Goal: Transaction & Acquisition: Purchase product/service

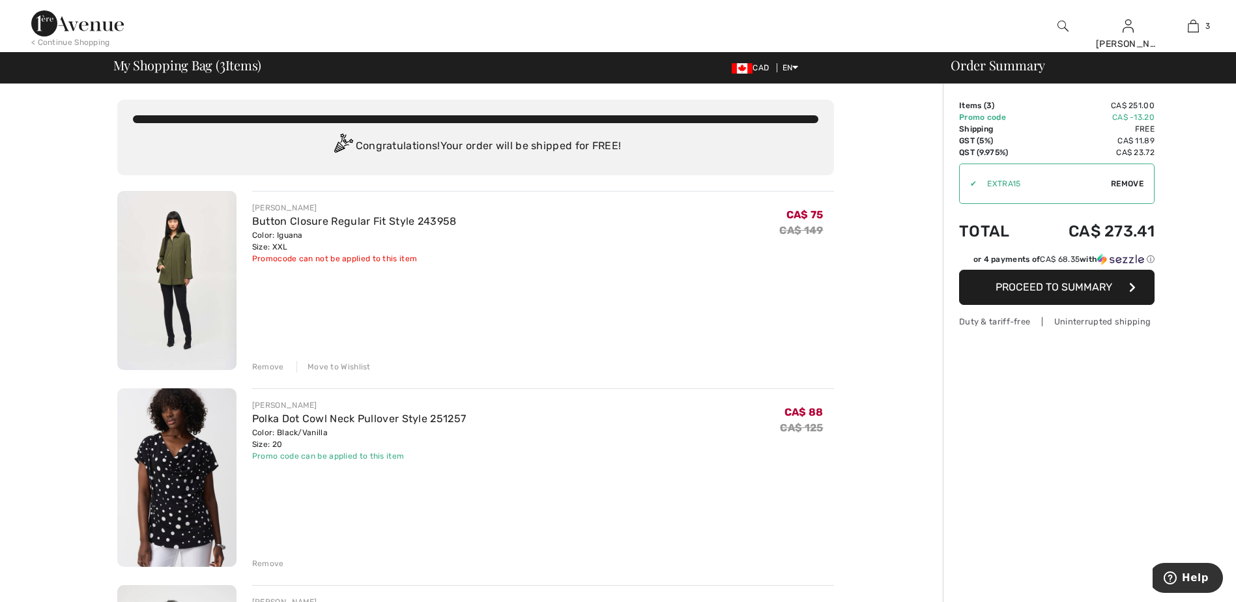
click at [327, 366] on div "Move to Wishlist" at bounding box center [333, 367] width 74 height 12
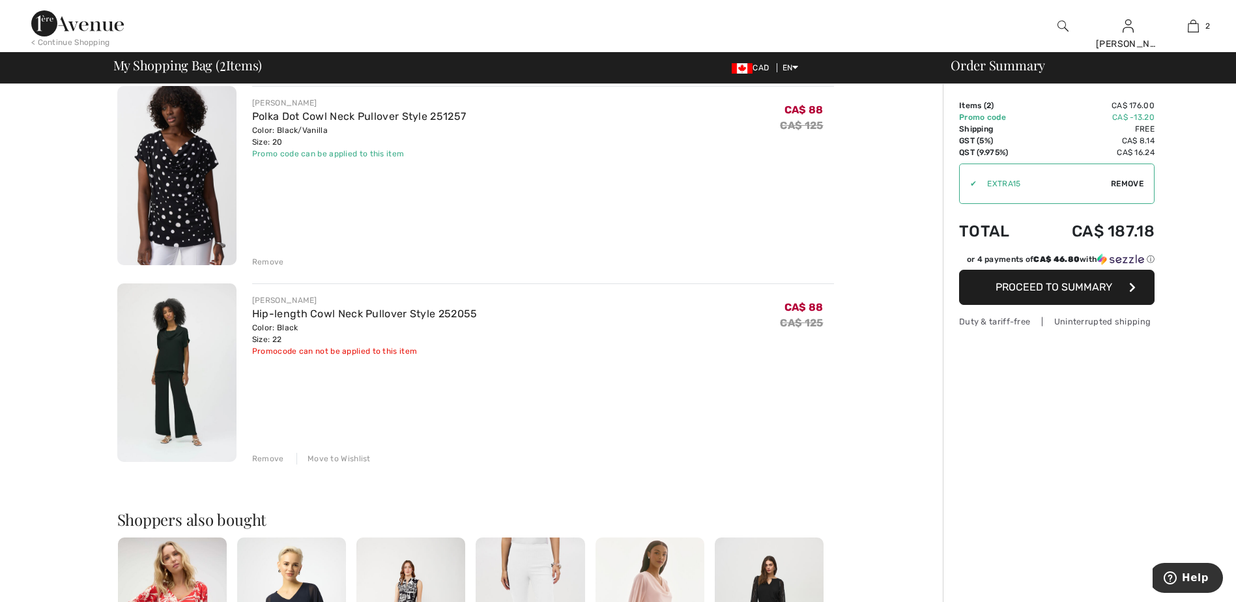
scroll to position [130, 0]
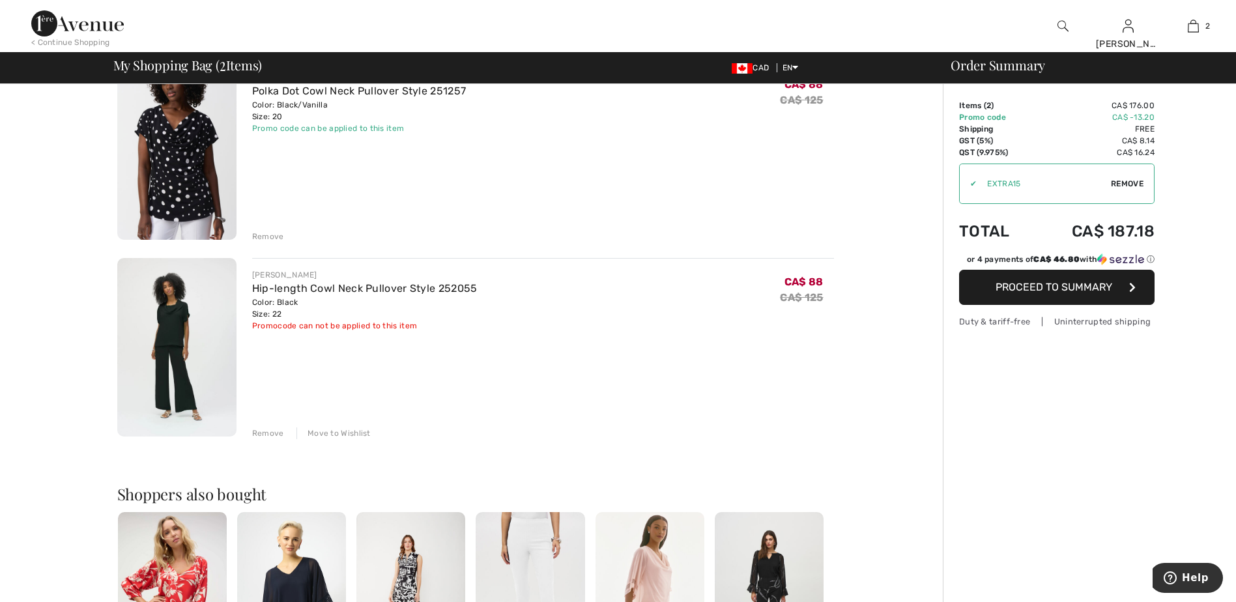
click at [333, 439] on div "Move to Wishlist" at bounding box center [333, 433] width 74 height 12
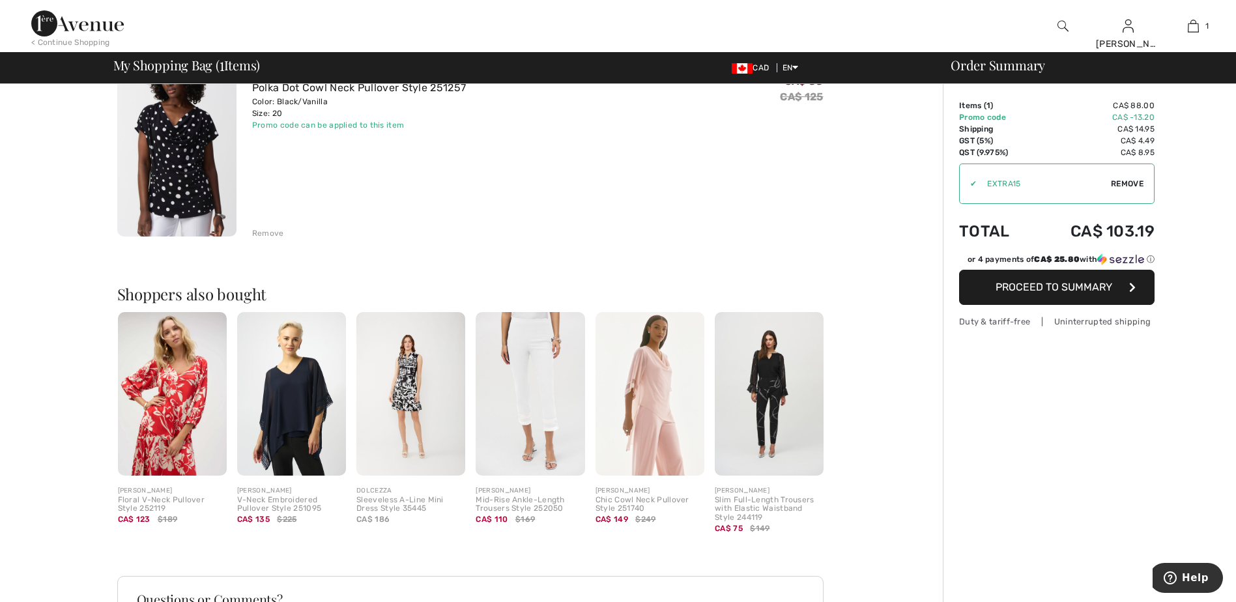
scroll to position [0, 0]
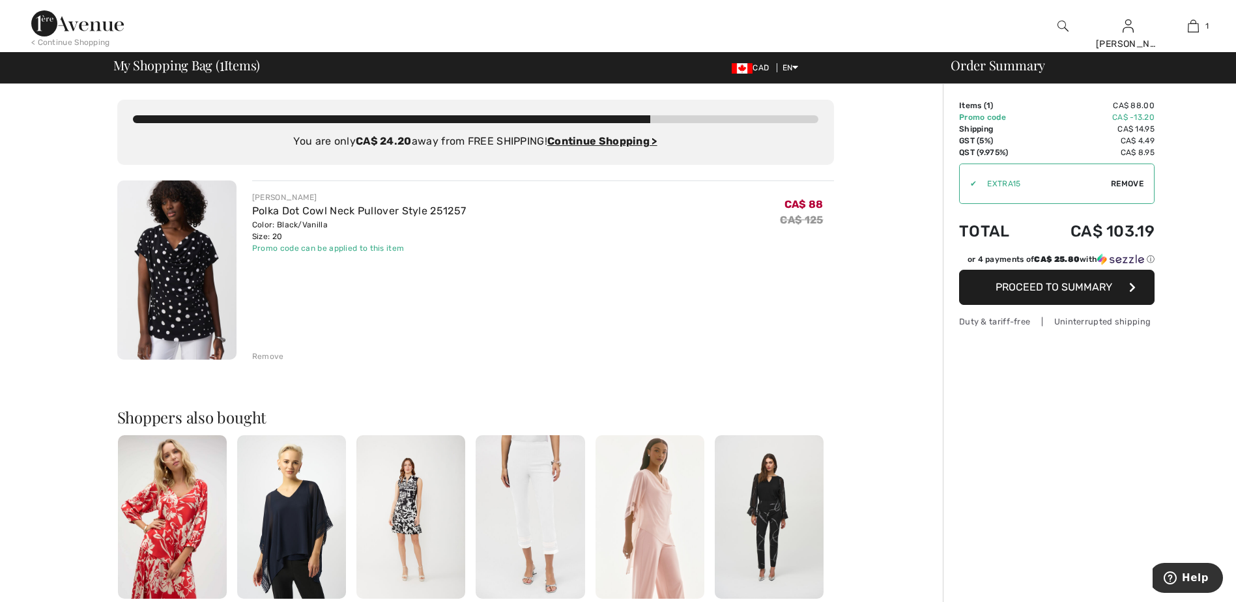
click at [64, 21] on img at bounding box center [77, 23] width 93 height 26
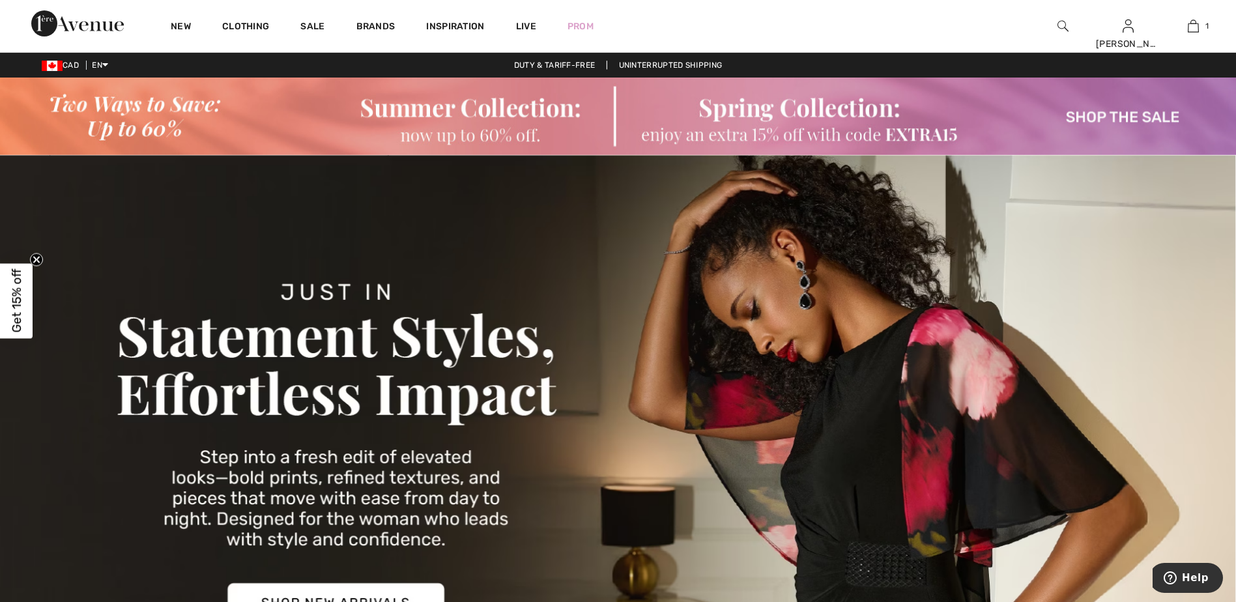
click at [1060, 25] on img at bounding box center [1062, 26] width 11 height 16
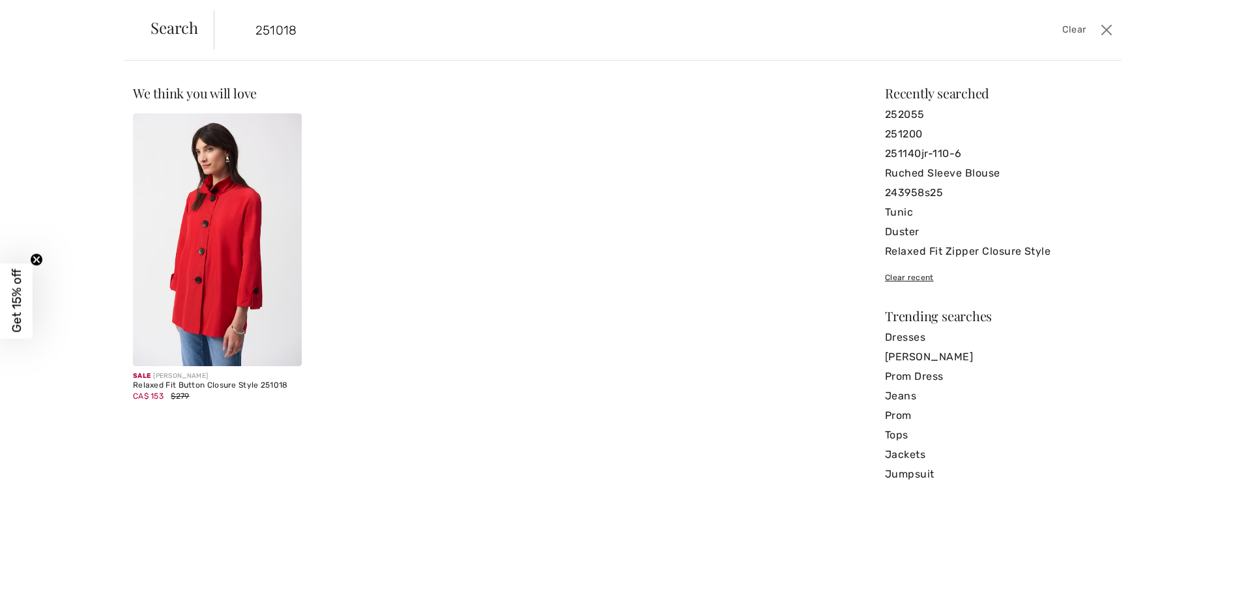
type input "251018"
click at [203, 268] on img at bounding box center [217, 239] width 169 height 253
click at [230, 272] on img at bounding box center [217, 239] width 169 height 253
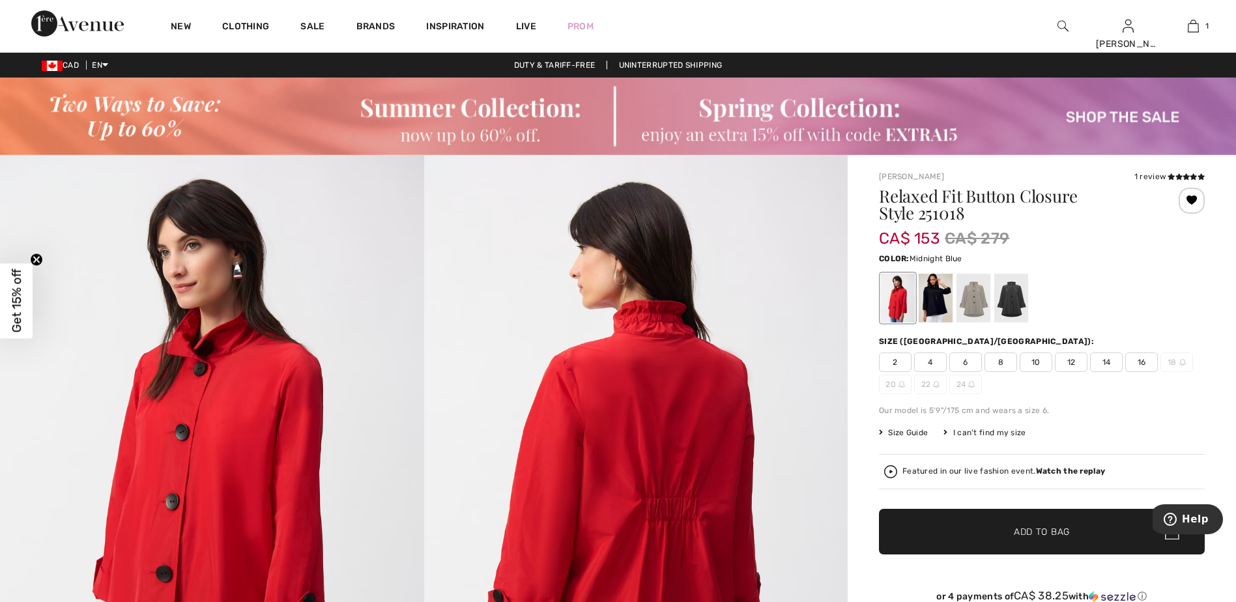
click at [936, 295] on div at bounding box center [936, 298] width 34 height 49
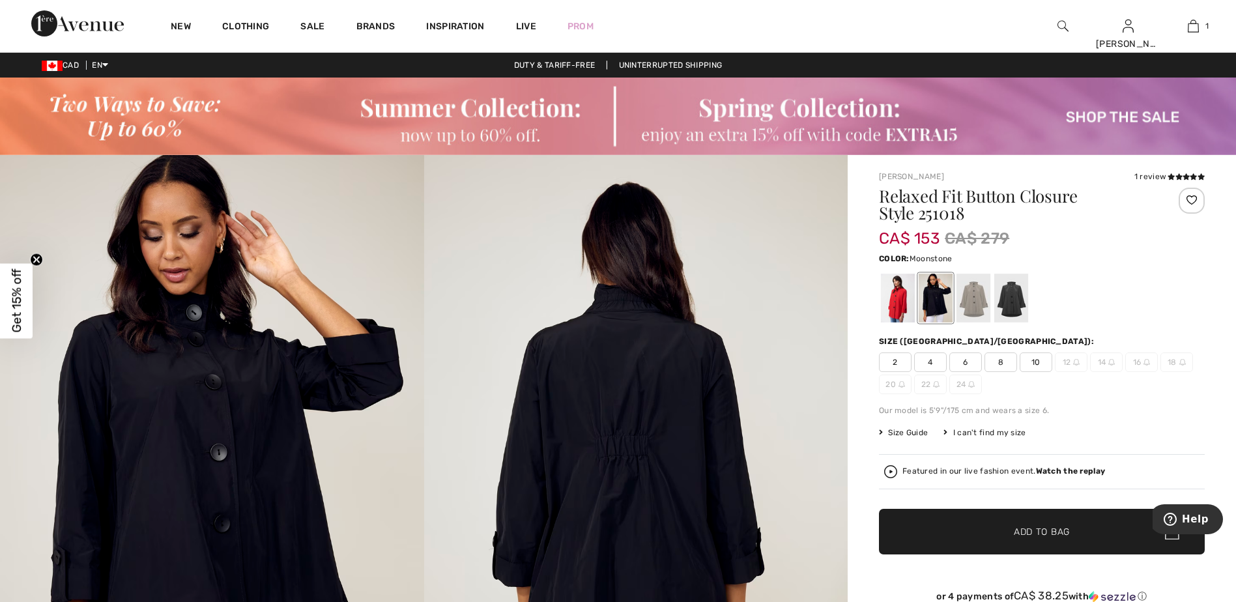
click at [978, 300] on div at bounding box center [973, 298] width 34 height 49
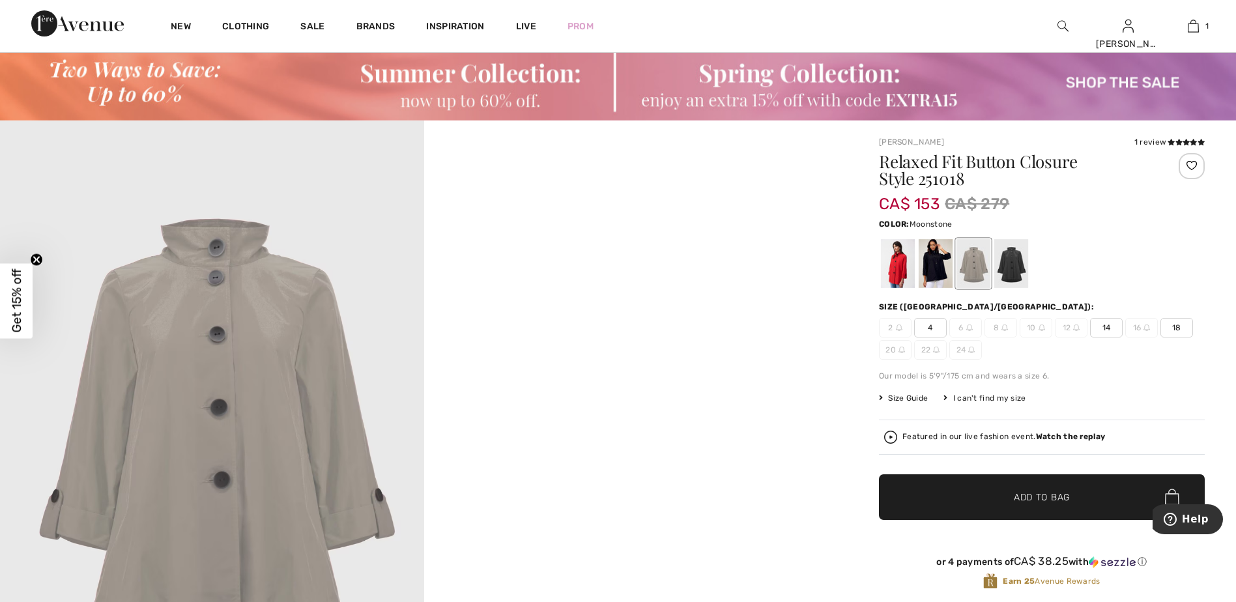
scroll to position [130, 0]
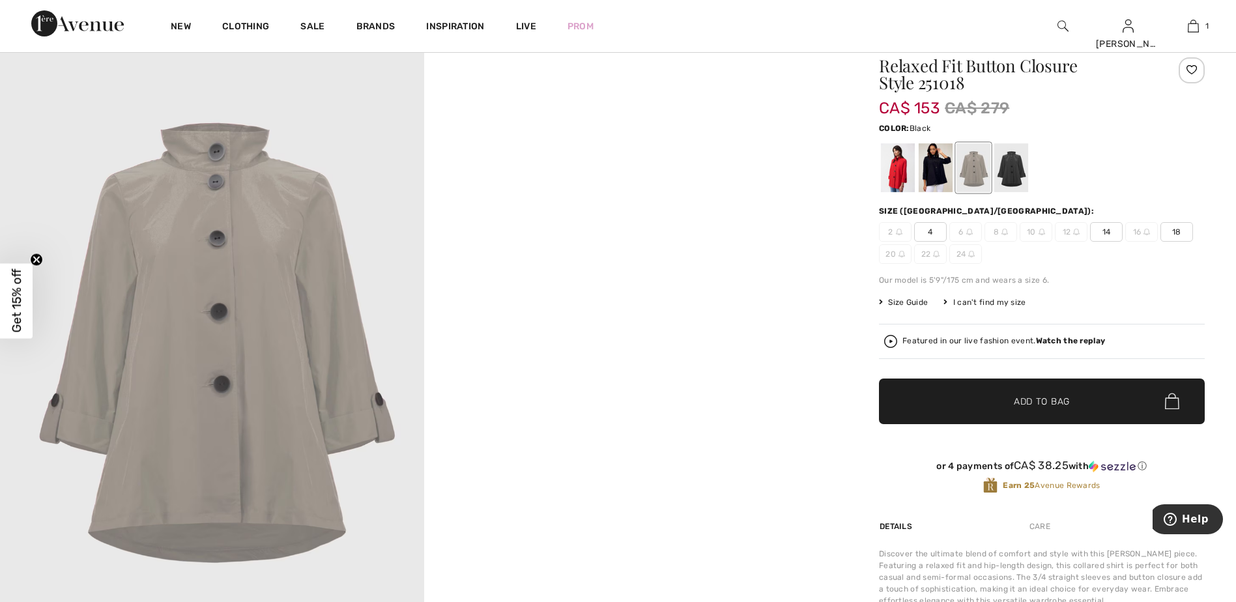
click at [1009, 176] on div at bounding box center [1011, 167] width 34 height 49
